Goal: Navigation & Orientation: Go to known website

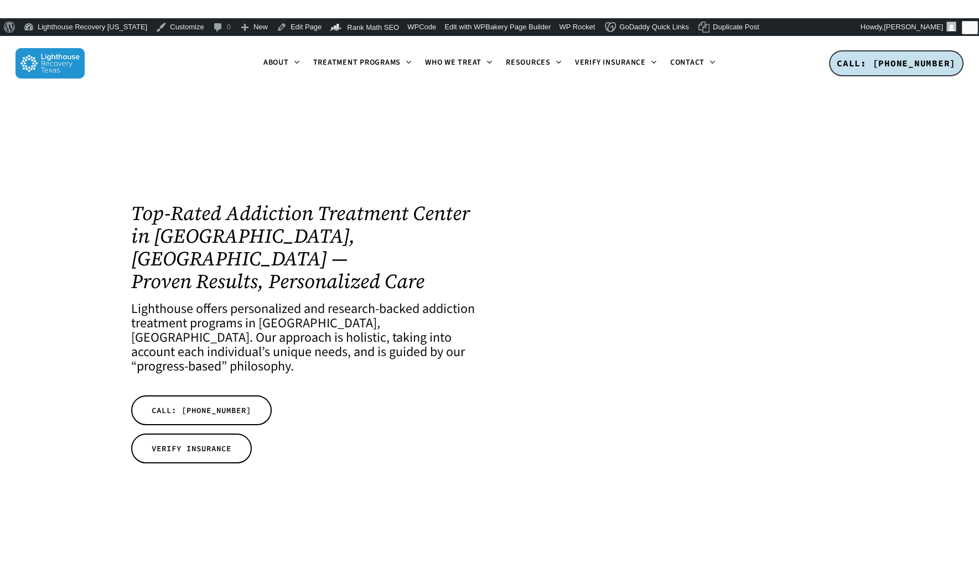
scroll to position [11, 6]
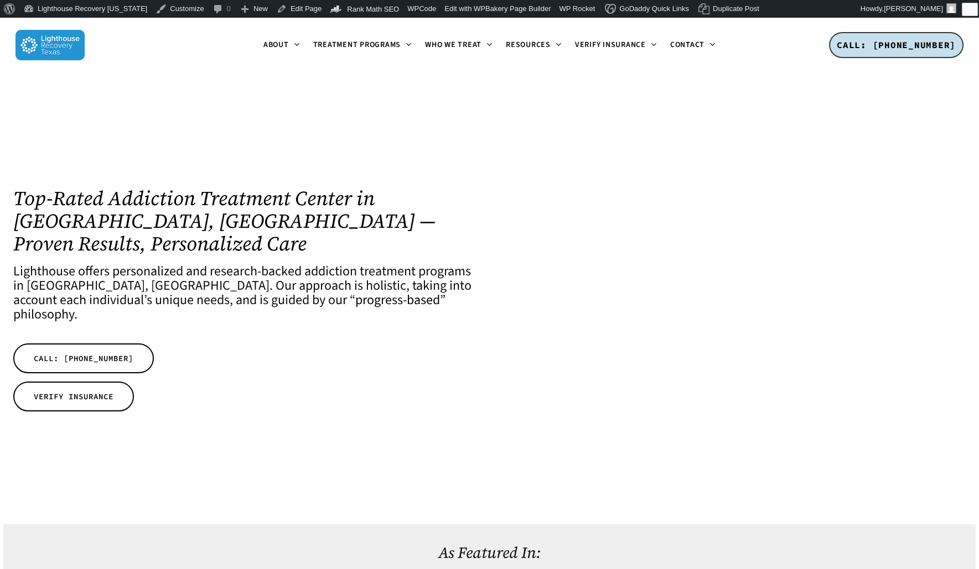
scroll to position [60, 0]
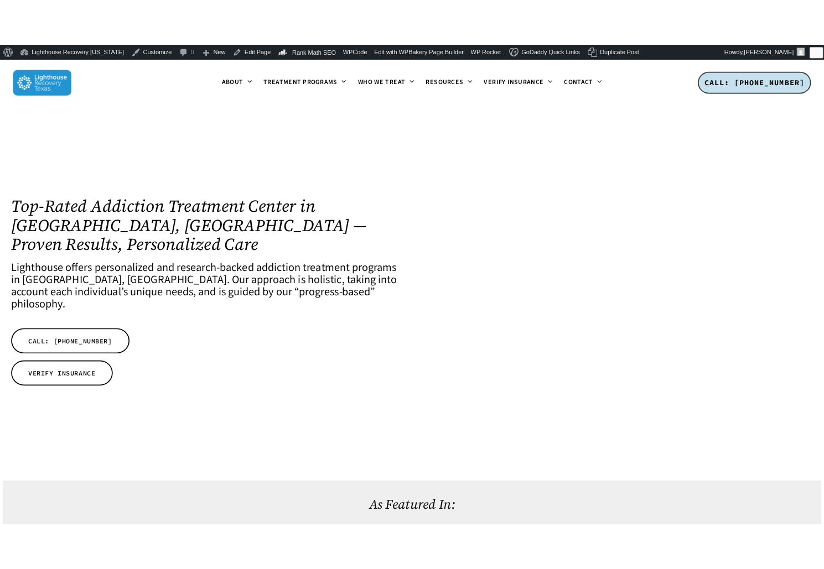
scroll to position [26, 0]
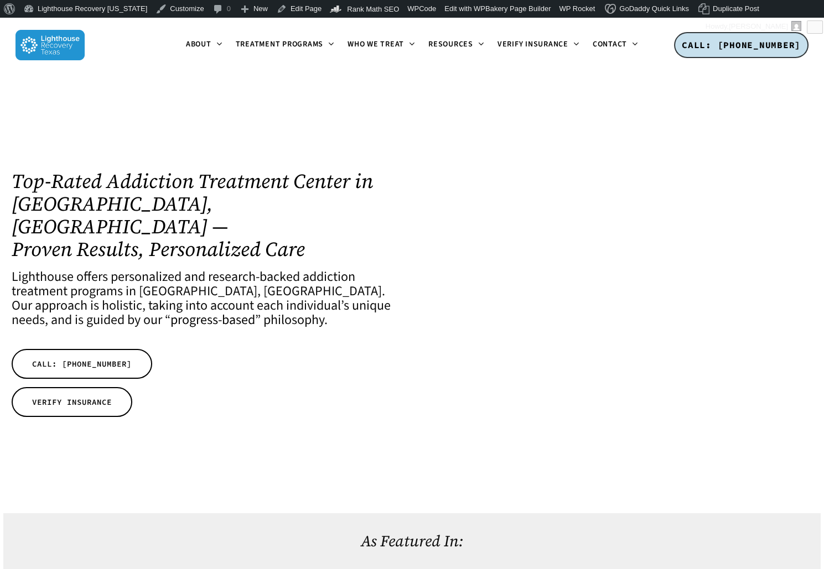
scroll to position [26, 0]
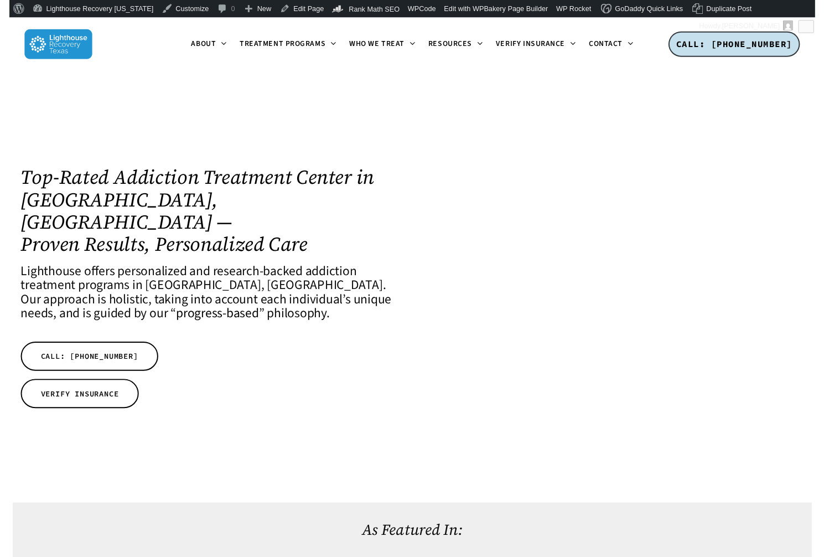
scroll to position [26, 0]
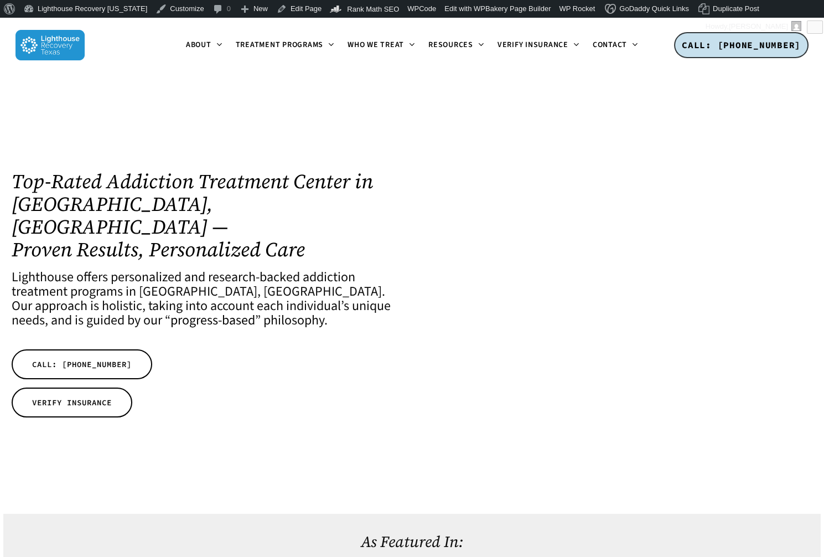
scroll to position [26, 0]
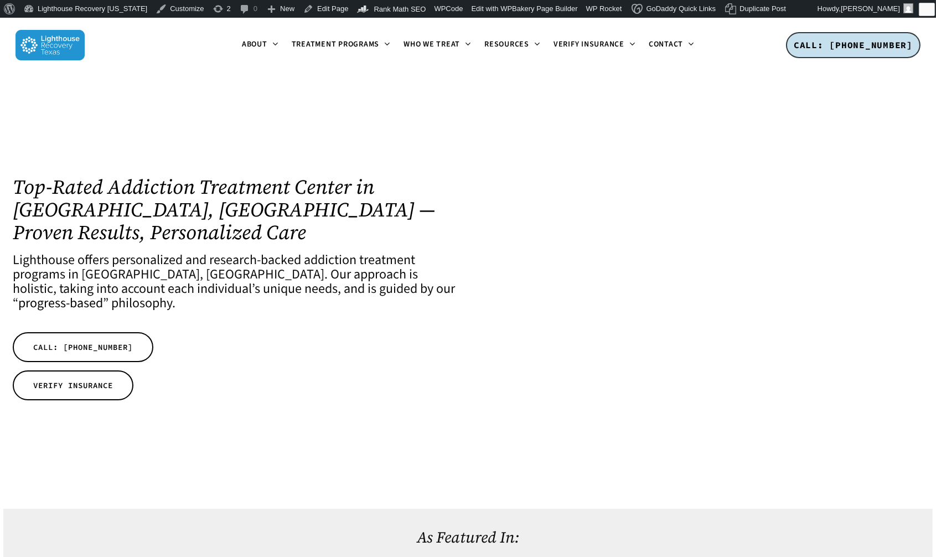
scroll to position [53, 0]
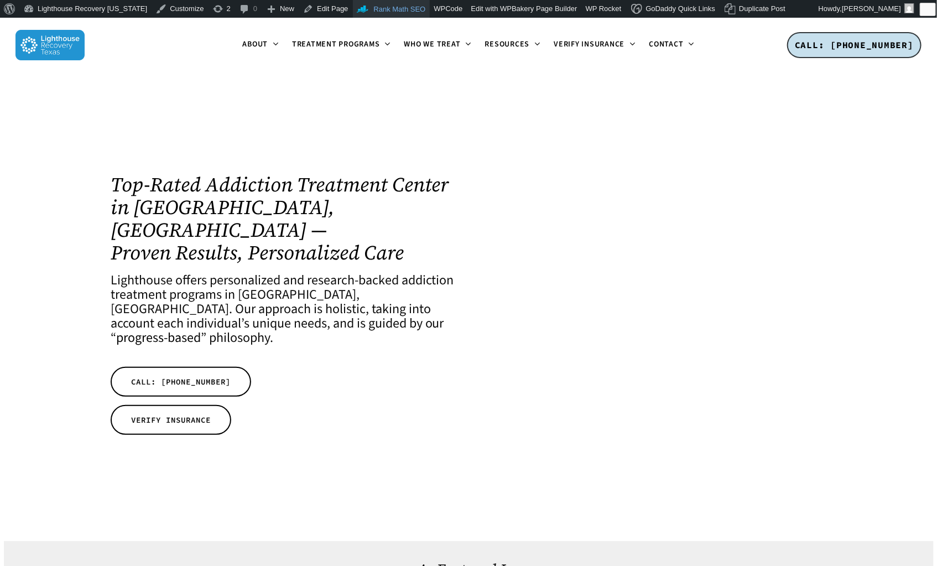
scroll to position [50, 0]
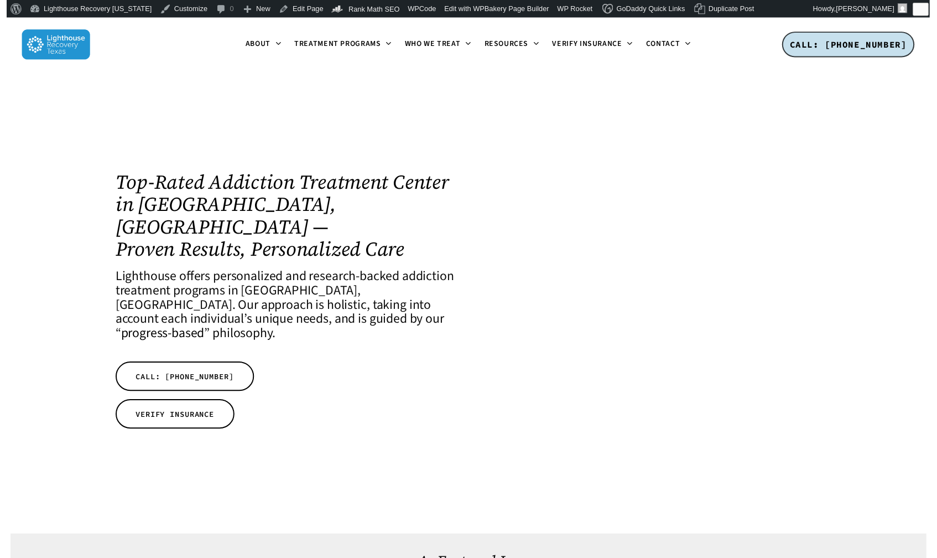
scroll to position [50, 0]
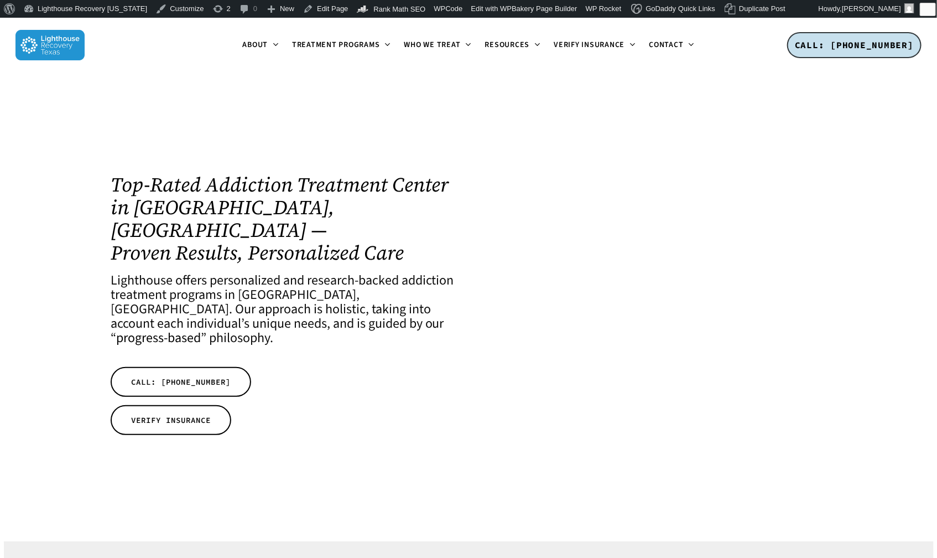
scroll to position [50, 0]
